Goal: Information Seeking & Learning: Learn about a topic

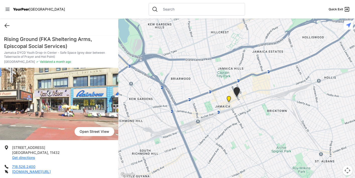
click at [7, 25] on icon at bounding box center [7, 26] width 6 height 6
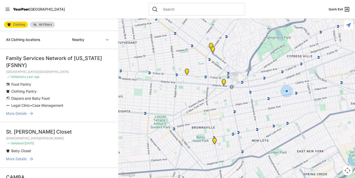
click at [222, 79] on img "The Gathering Place Drop-in Center" at bounding box center [224, 83] width 6 height 8
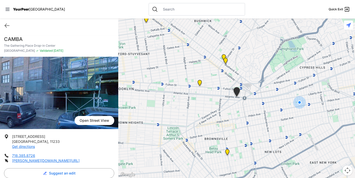
click at [200, 84] on img "SuperPantry" at bounding box center [199, 84] width 6 height 8
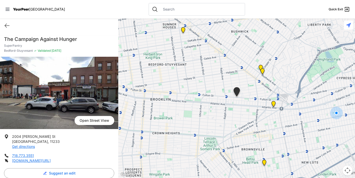
click at [260, 67] on img "St Thomas Episcopal Church" at bounding box center [260, 69] width 6 height 8
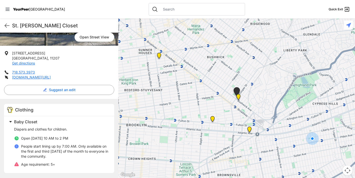
click at [16, 146] on icon at bounding box center [17, 146] width 4 height 4
click at [238, 97] on img "Bushwick/North Brooklyn" at bounding box center [238, 98] width 6 height 8
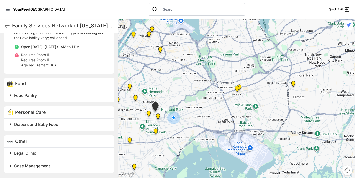
scroll to position [187, 0]
click at [44, 126] on span "Diapers and Baby Food" at bounding box center [36, 124] width 44 height 5
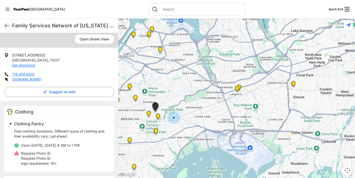
scroll to position [89, 0]
